Goal: Task Accomplishment & Management: Manage account settings

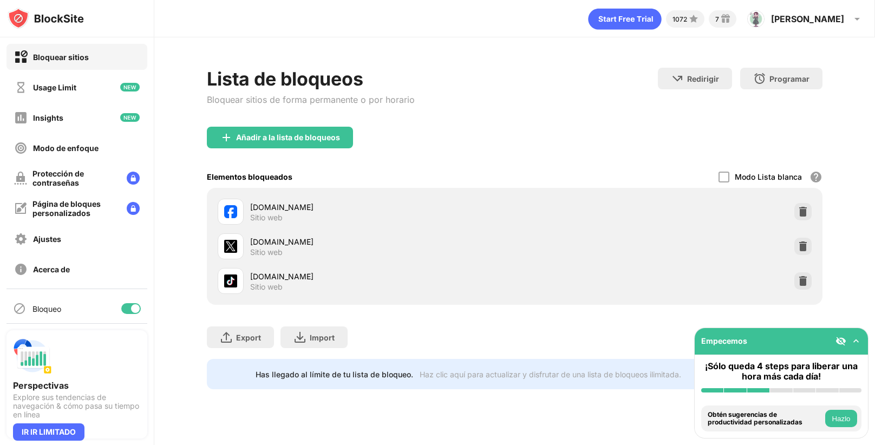
click at [792, 194] on div "[DOMAIN_NAME] Sitio web" at bounding box center [514, 211] width 603 height 35
click at [799, 201] on div "[DOMAIN_NAME] Sitio web" at bounding box center [514, 211] width 603 height 35
click at [800, 205] on div at bounding box center [802, 211] width 17 height 17
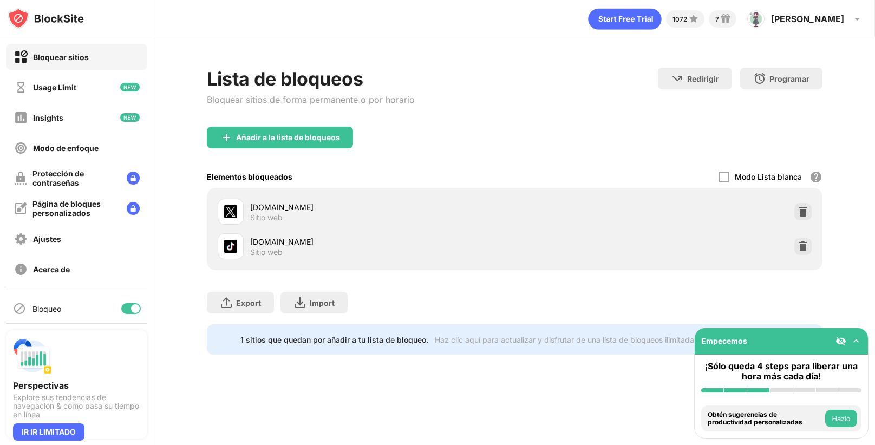
click at [800, 205] on div at bounding box center [802, 211] width 17 height 17
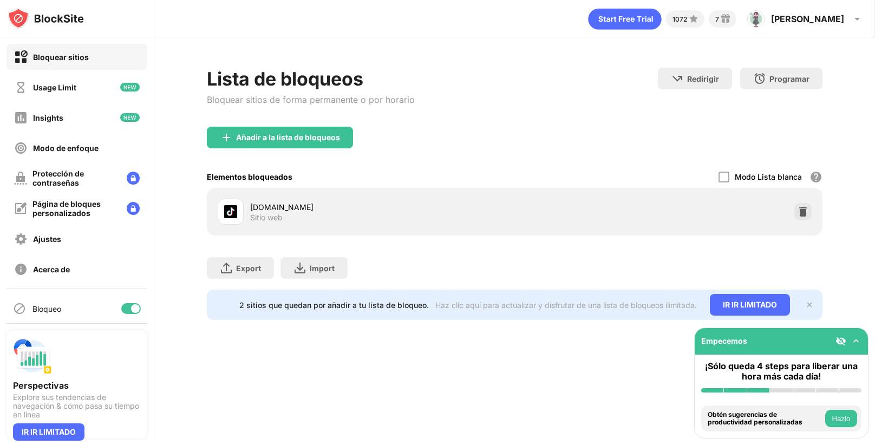
click at [800, 205] on div at bounding box center [802, 211] width 17 height 17
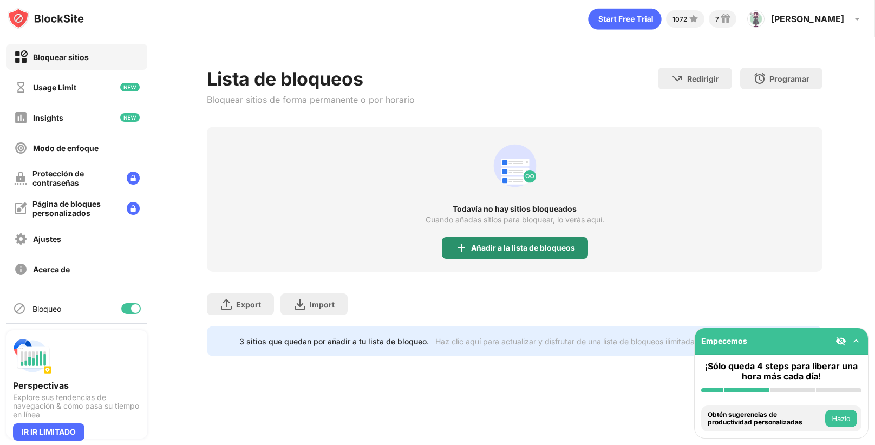
click at [466, 250] on img at bounding box center [461, 248] width 13 height 13
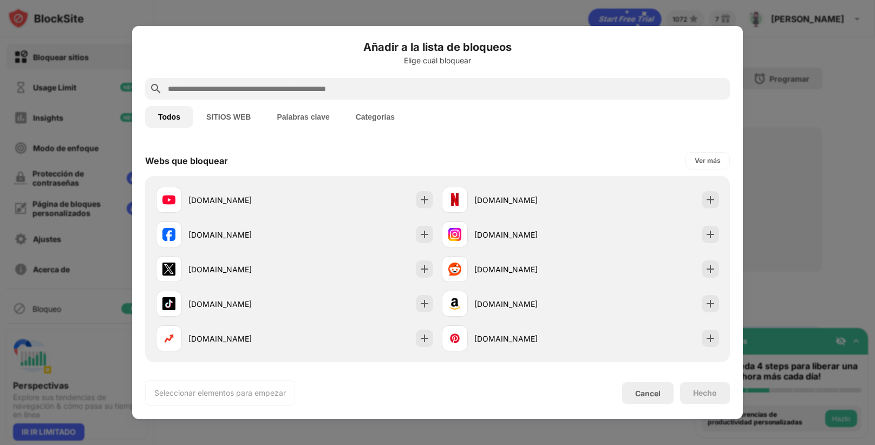
scroll to position [145, 0]
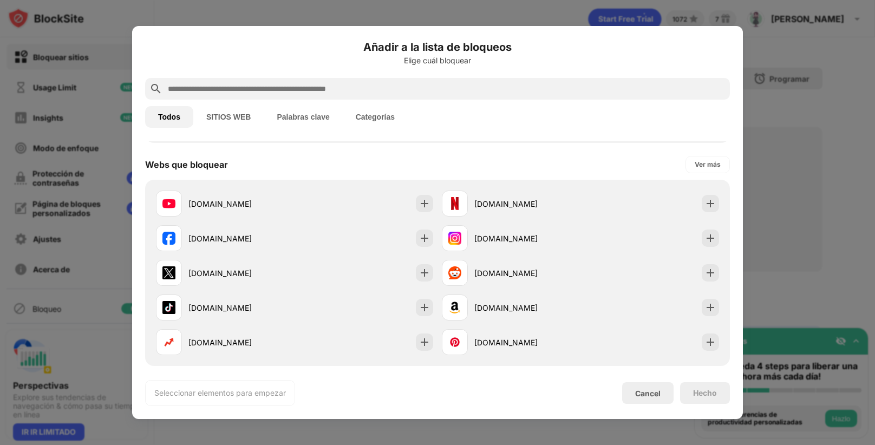
click at [294, 249] on div "[DOMAIN_NAME]" at bounding box center [225, 238] width 139 height 26
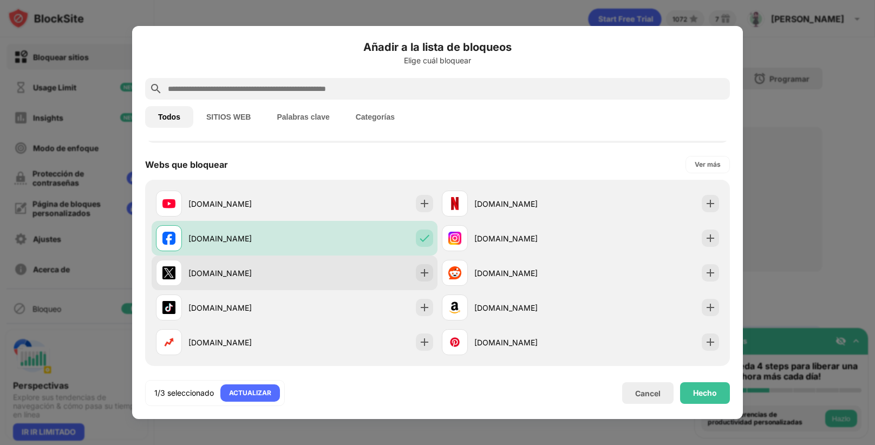
click at [297, 256] on div "[DOMAIN_NAME]" at bounding box center [295, 273] width 286 height 35
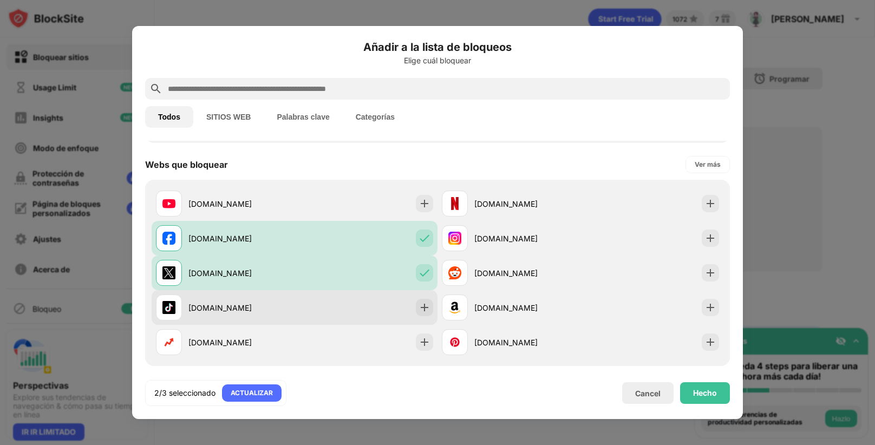
click at [344, 298] on div "[DOMAIN_NAME]" at bounding box center [295, 307] width 286 height 35
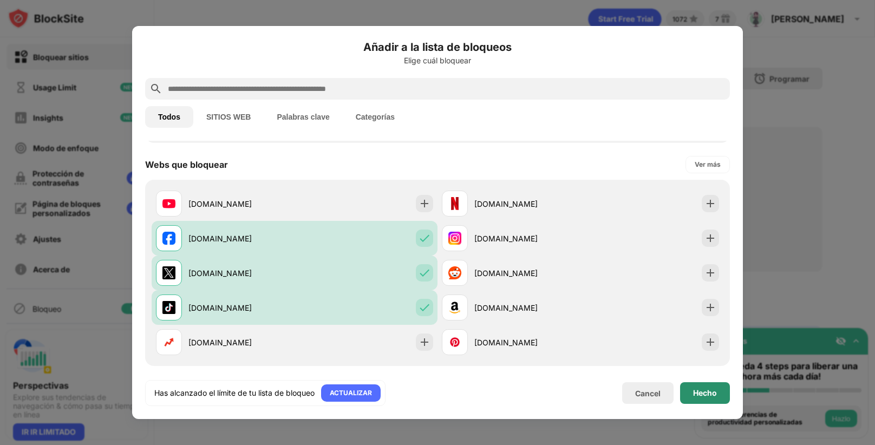
click at [695, 385] on div "Hecho" at bounding box center [705, 393] width 50 height 22
